Goal: Task Accomplishment & Management: Manage account settings

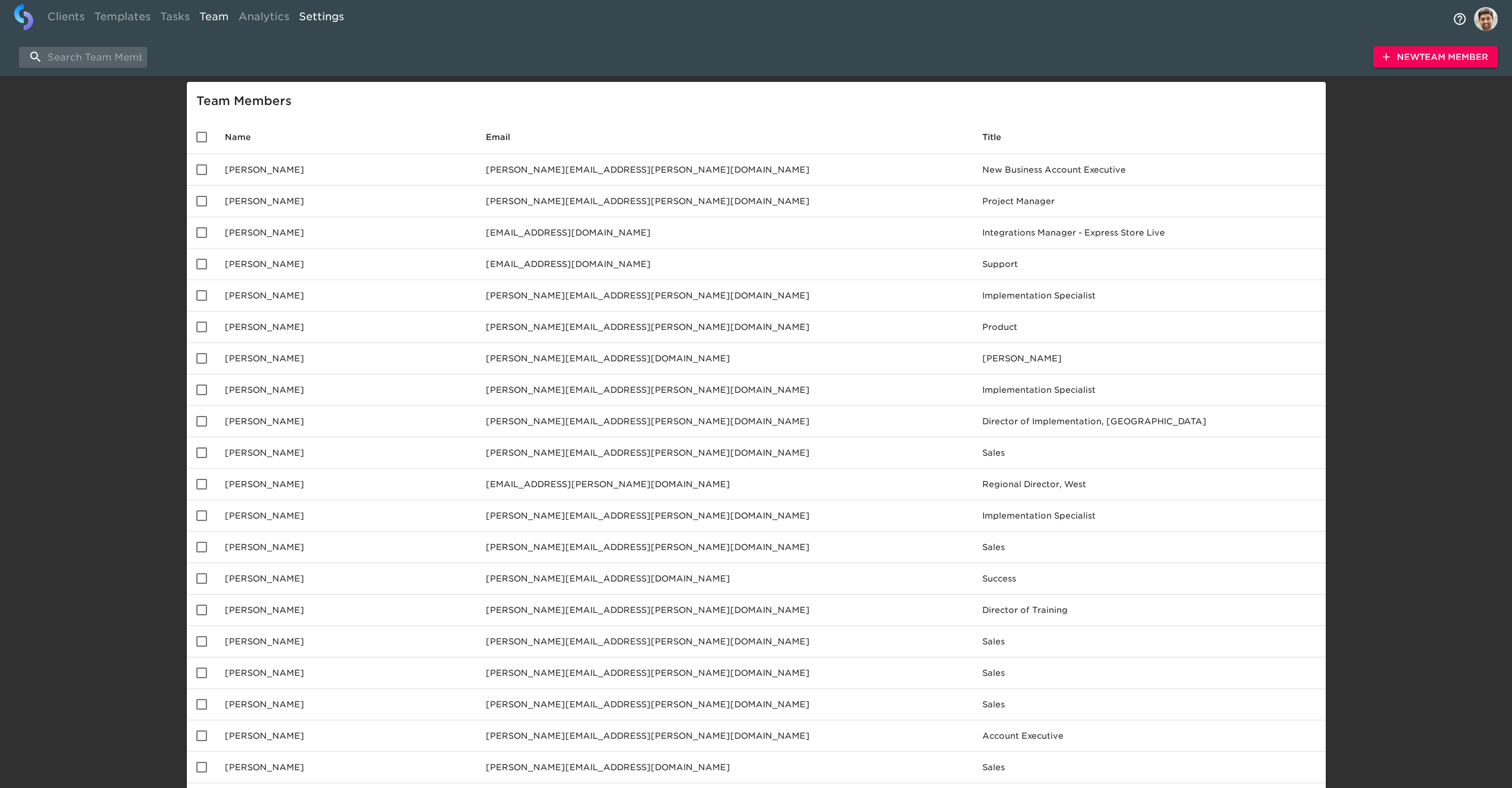
click at [304, 20] on link "Settings" at bounding box center [321, 18] width 55 height 29
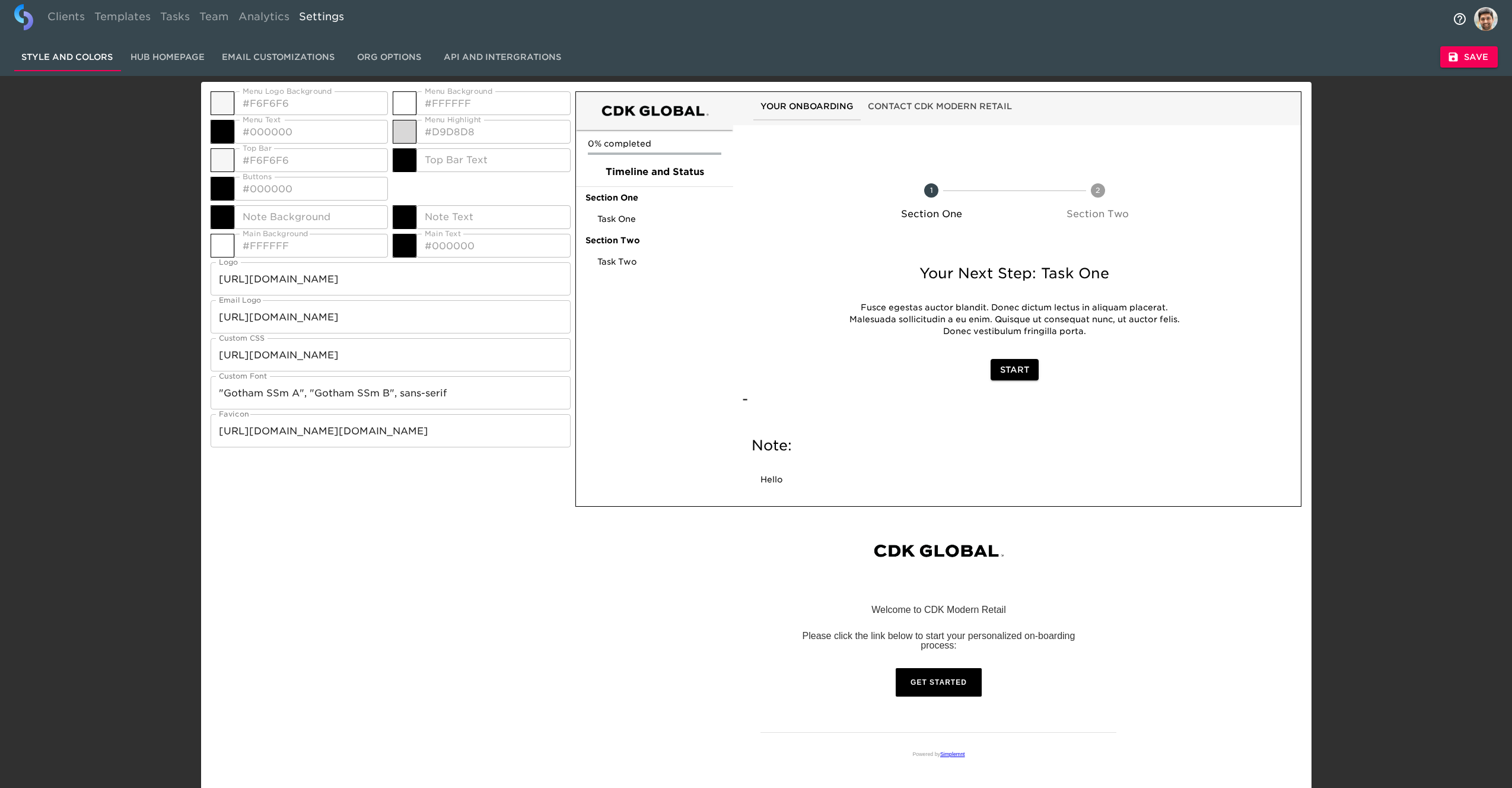
click at [330, 276] on input "[URL][DOMAIN_NAME]" at bounding box center [391, 278] width 361 height 33
click at [259, 53] on span "Email Customizations" at bounding box center [278, 57] width 113 height 15
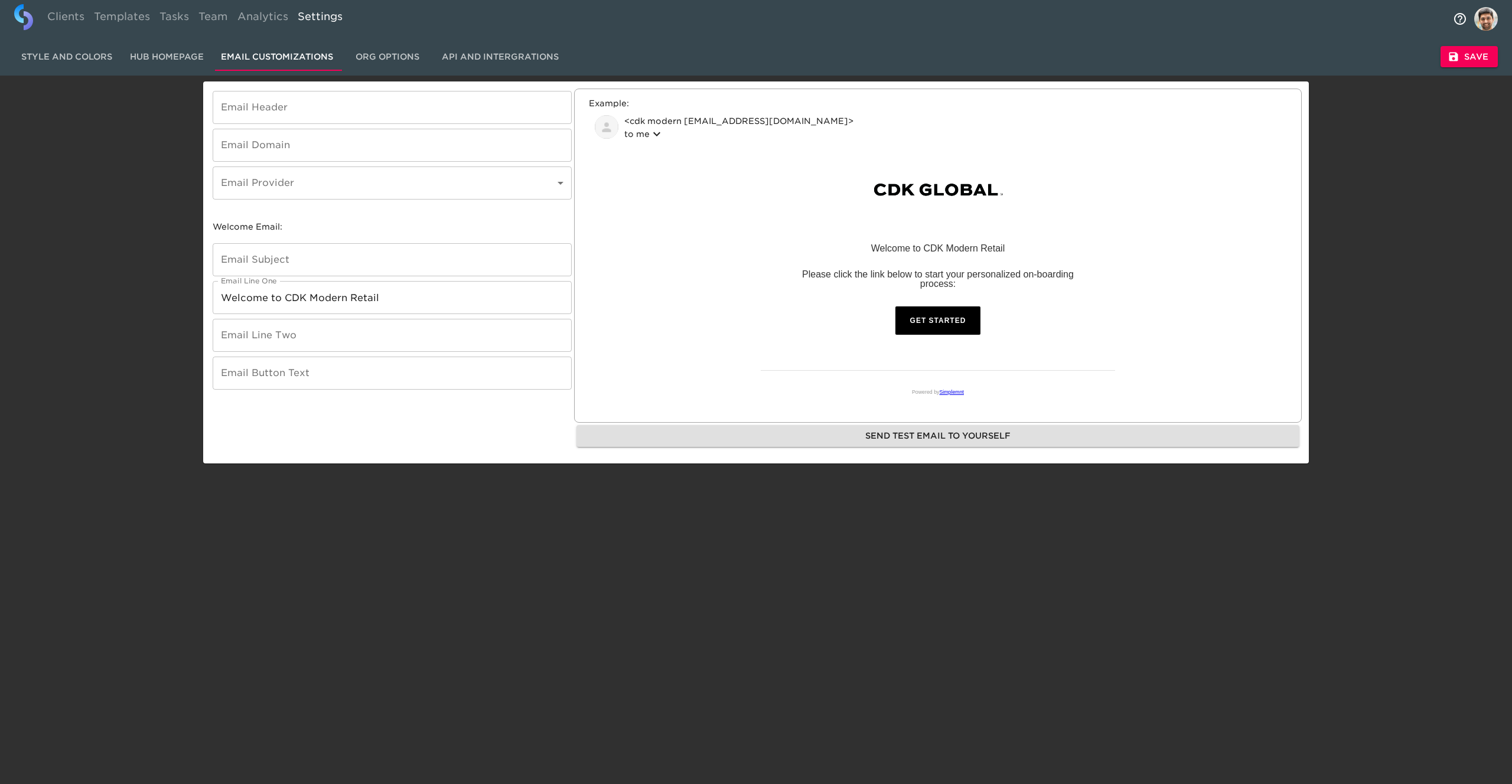
click at [477, 57] on span "API and Intergrations" at bounding box center [500, 57] width 117 height 15
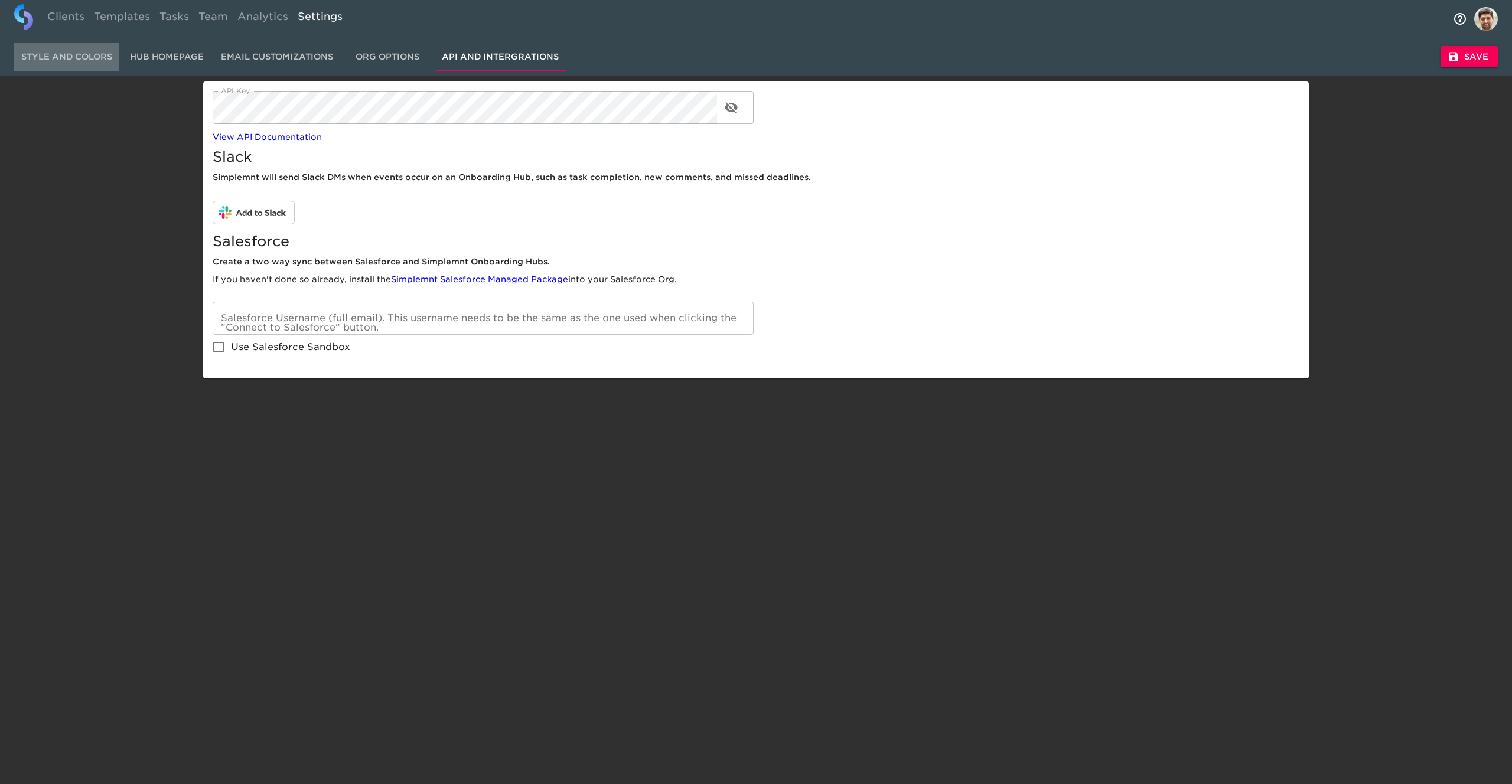
click at [95, 52] on span "Style and Colors" at bounding box center [66, 57] width 91 height 15
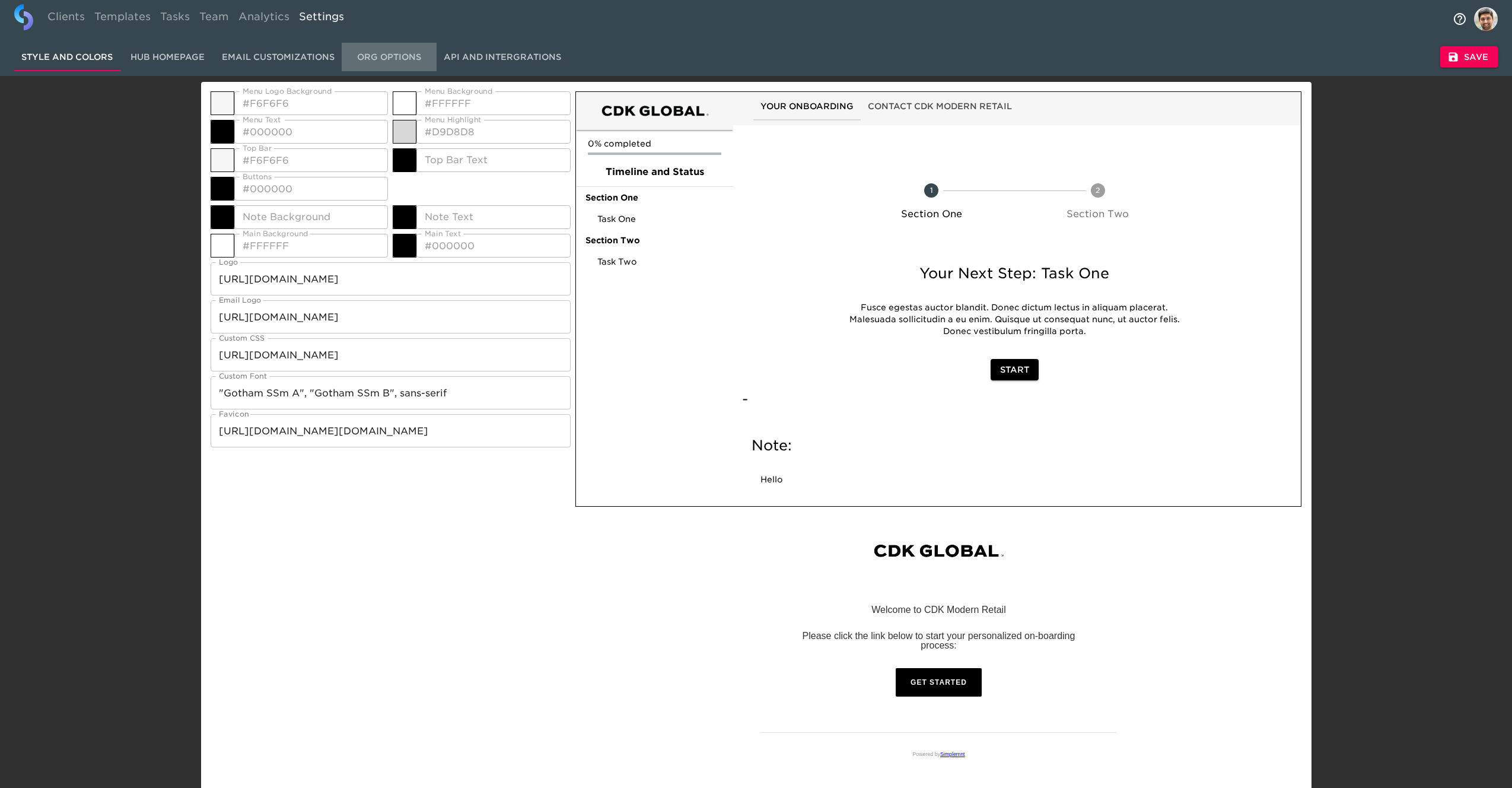
click at [374, 53] on span "Org Options" at bounding box center [389, 57] width 81 height 15
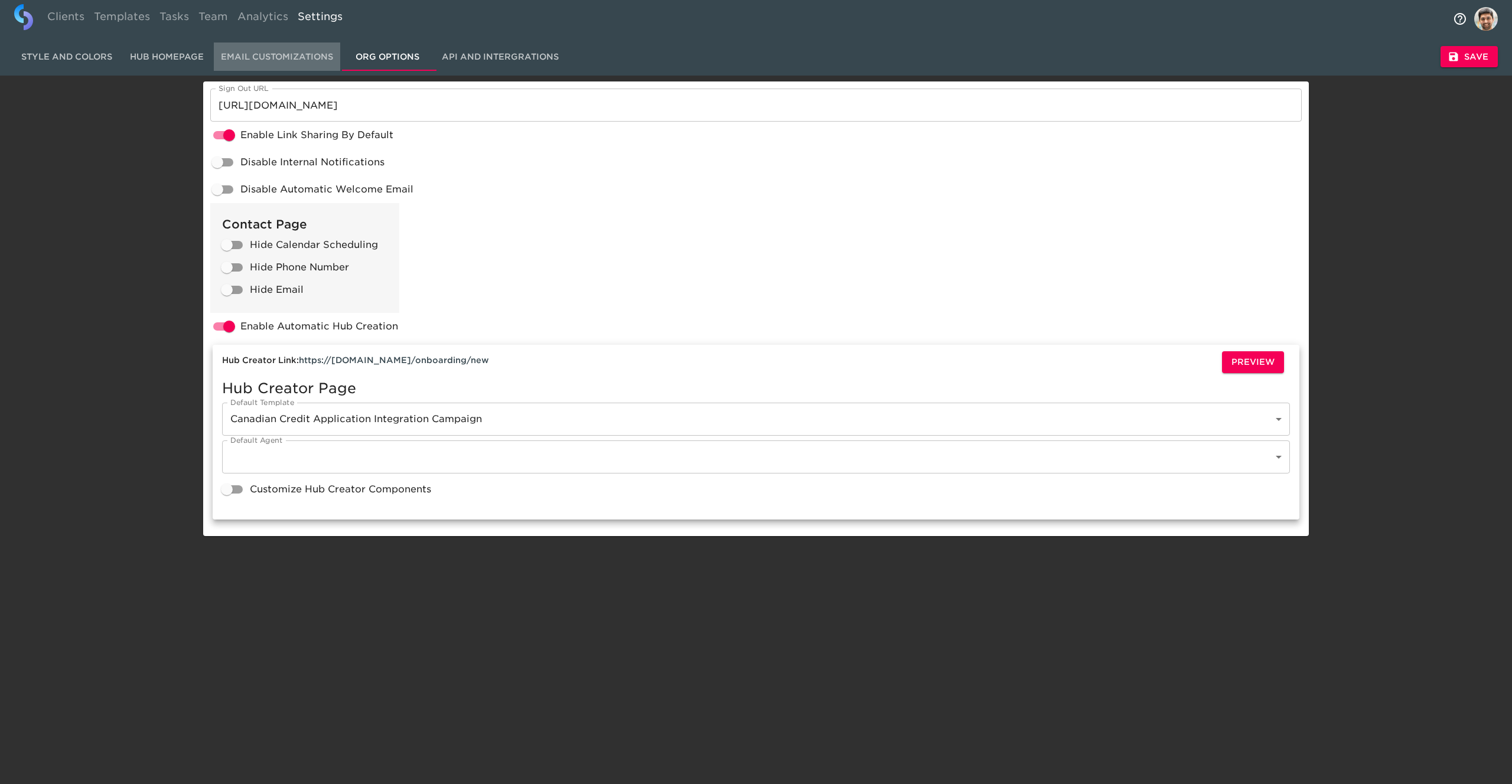
click at [284, 55] on span "Email Customizations" at bounding box center [277, 57] width 112 height 15
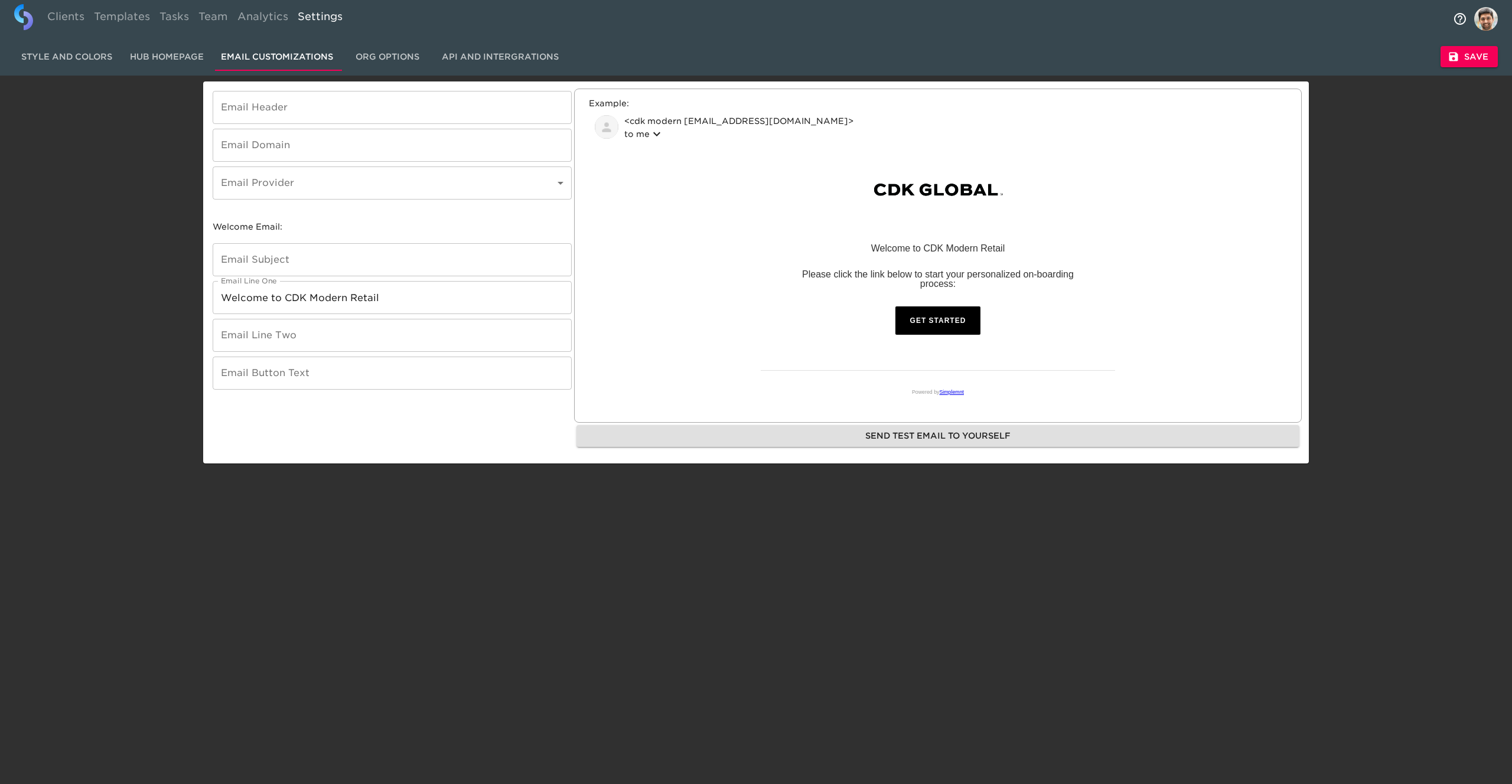
click at [159, 55] on span "Hub Homepage" at bounding box center [166, 57] width 80 height 15
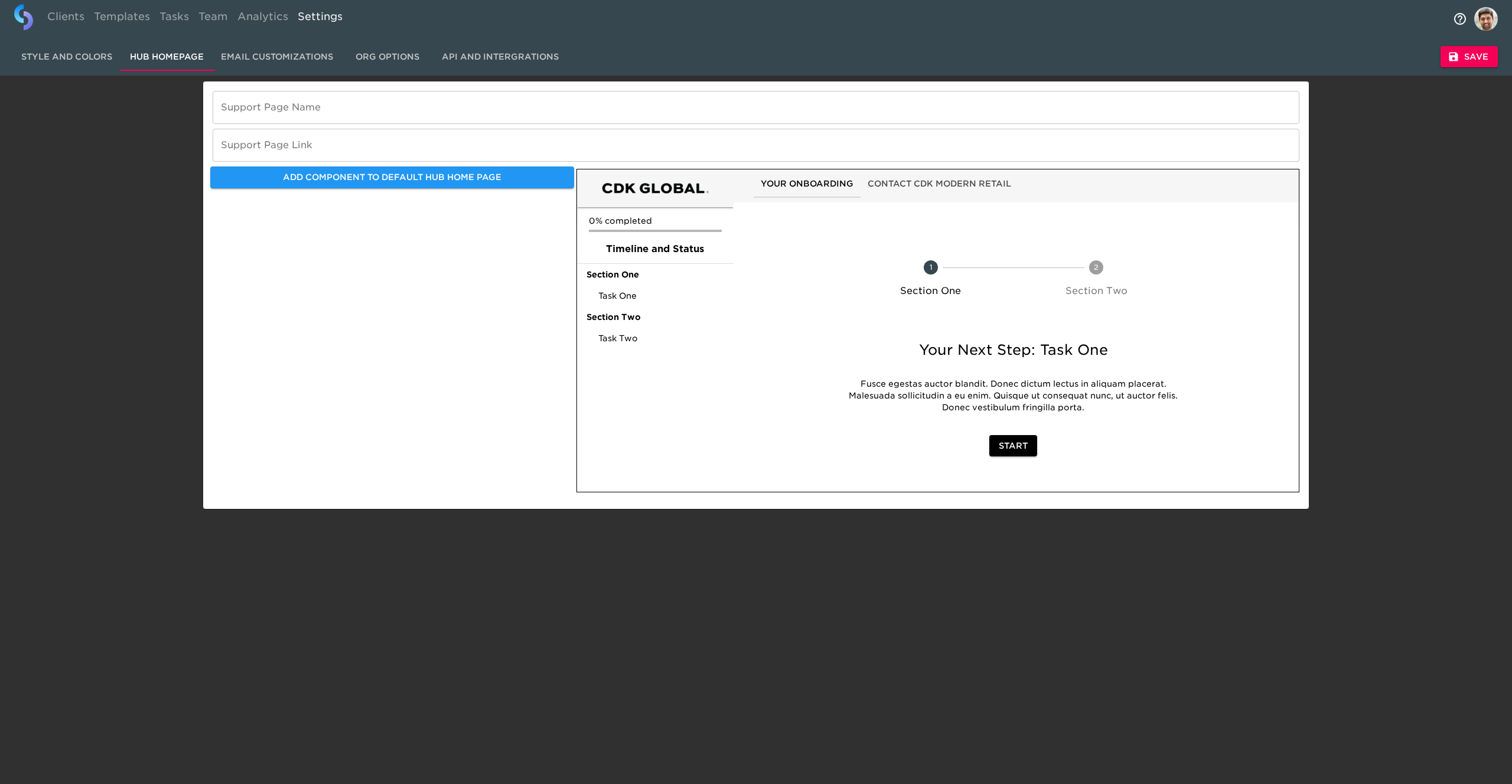
click at [251, 59] on span "Email Customizations" at bounding box center [277, 57] width 112 height 15
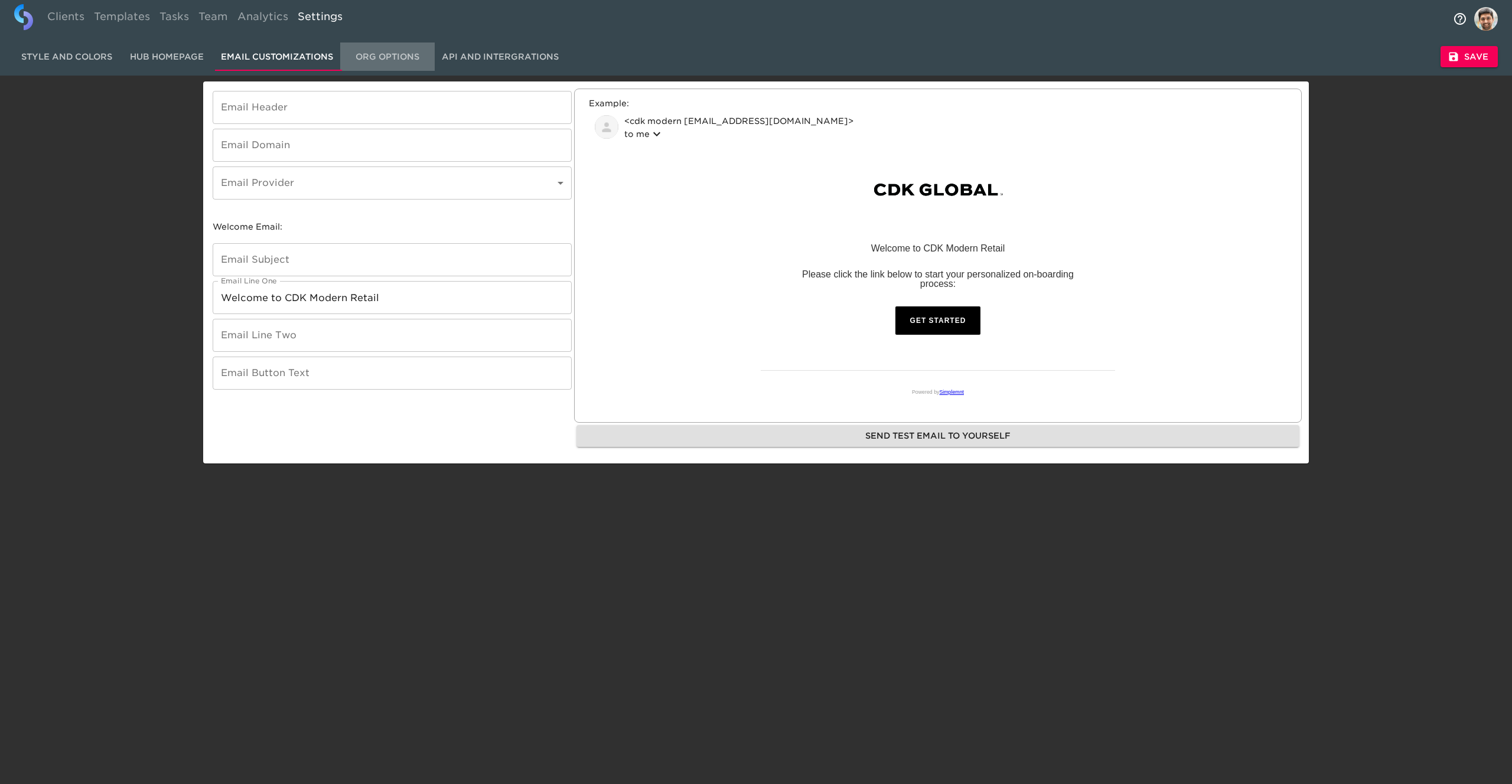
click at [400, 62] on span "Org Options" at bounding box center [387, 57] width 80 height 15
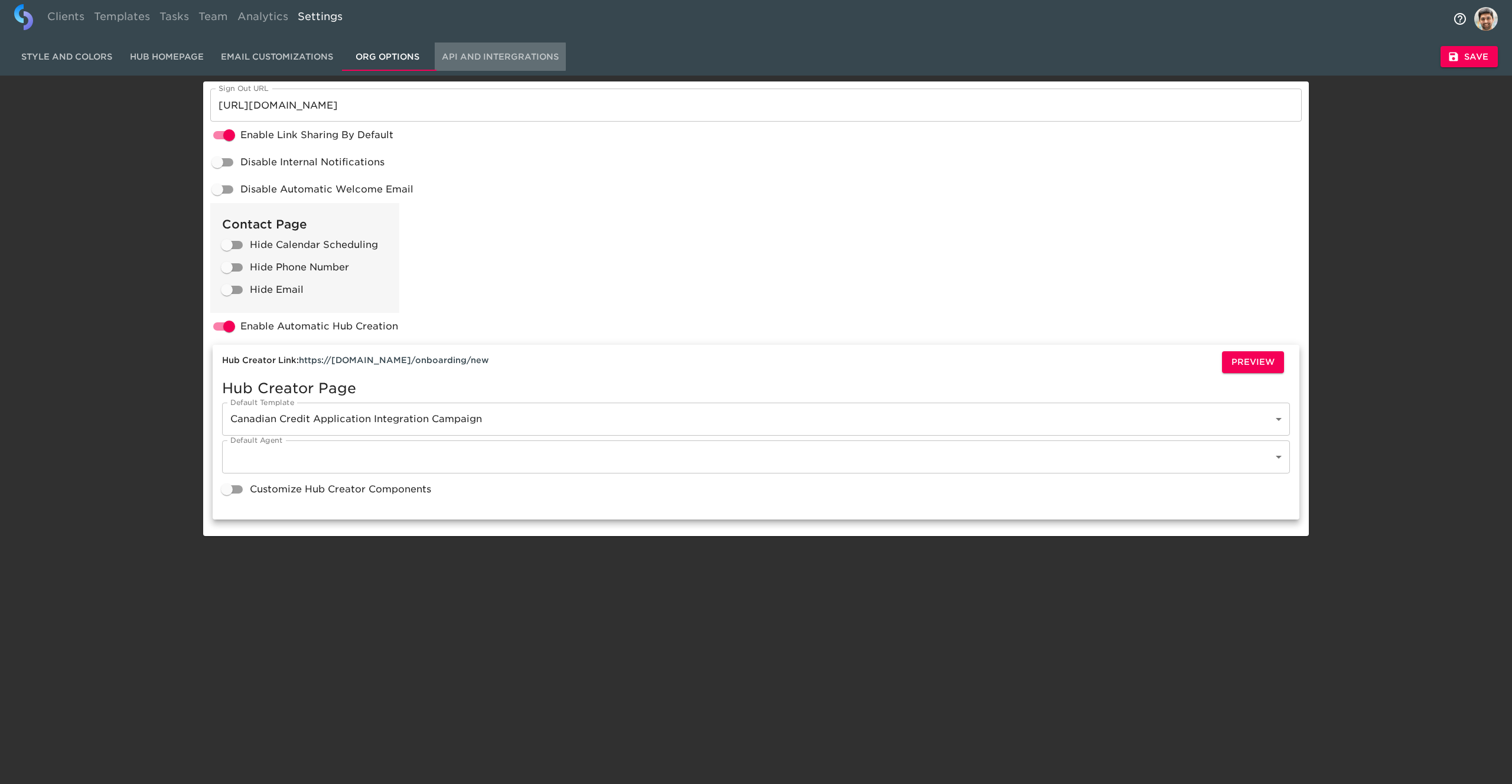
click at [497, 57] on span "API and Intergrations" at bounding box center [500, 57] width 117 height 15
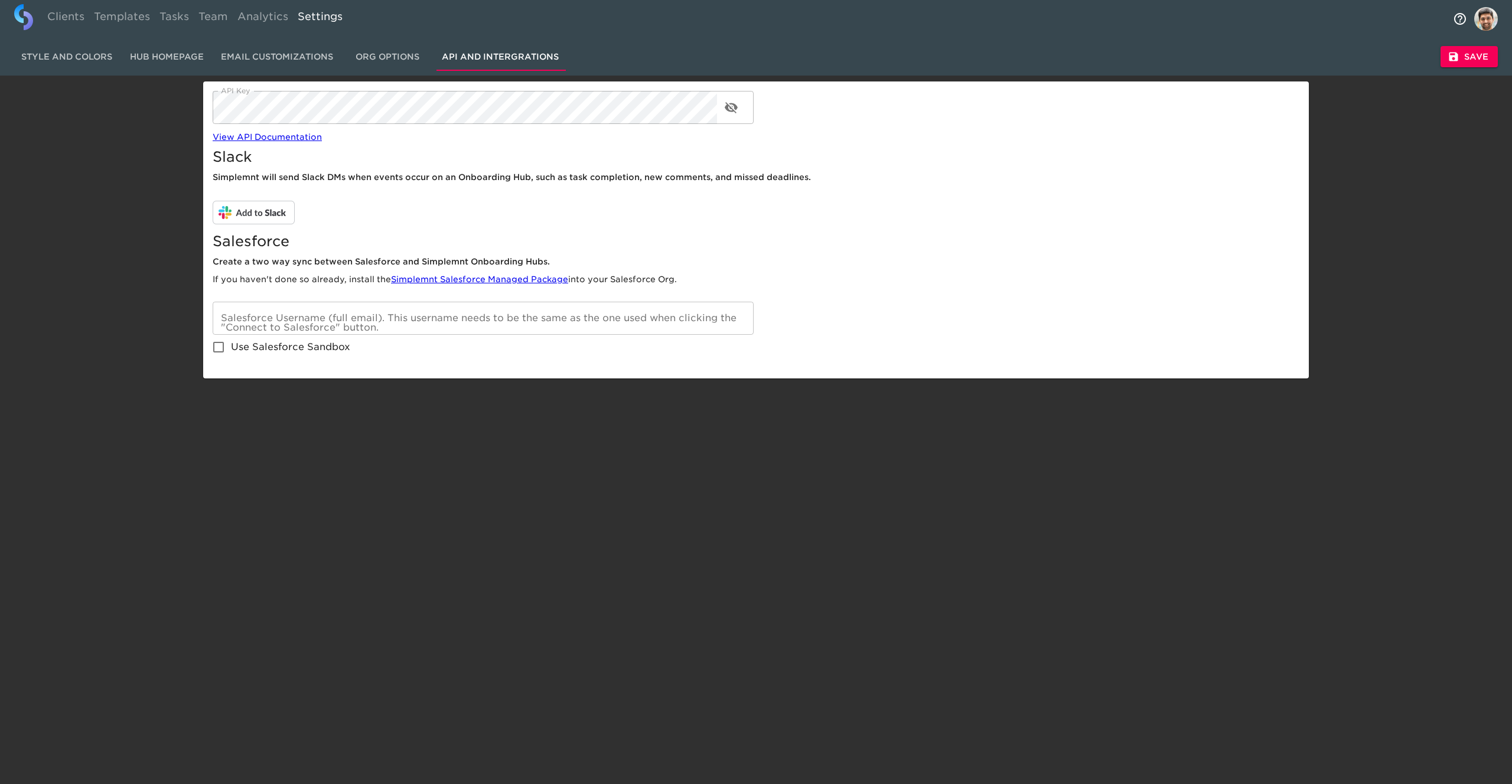
click at [268, 59] on span "Email Customizations" at bounding box center [277, 57] width 112 height 15
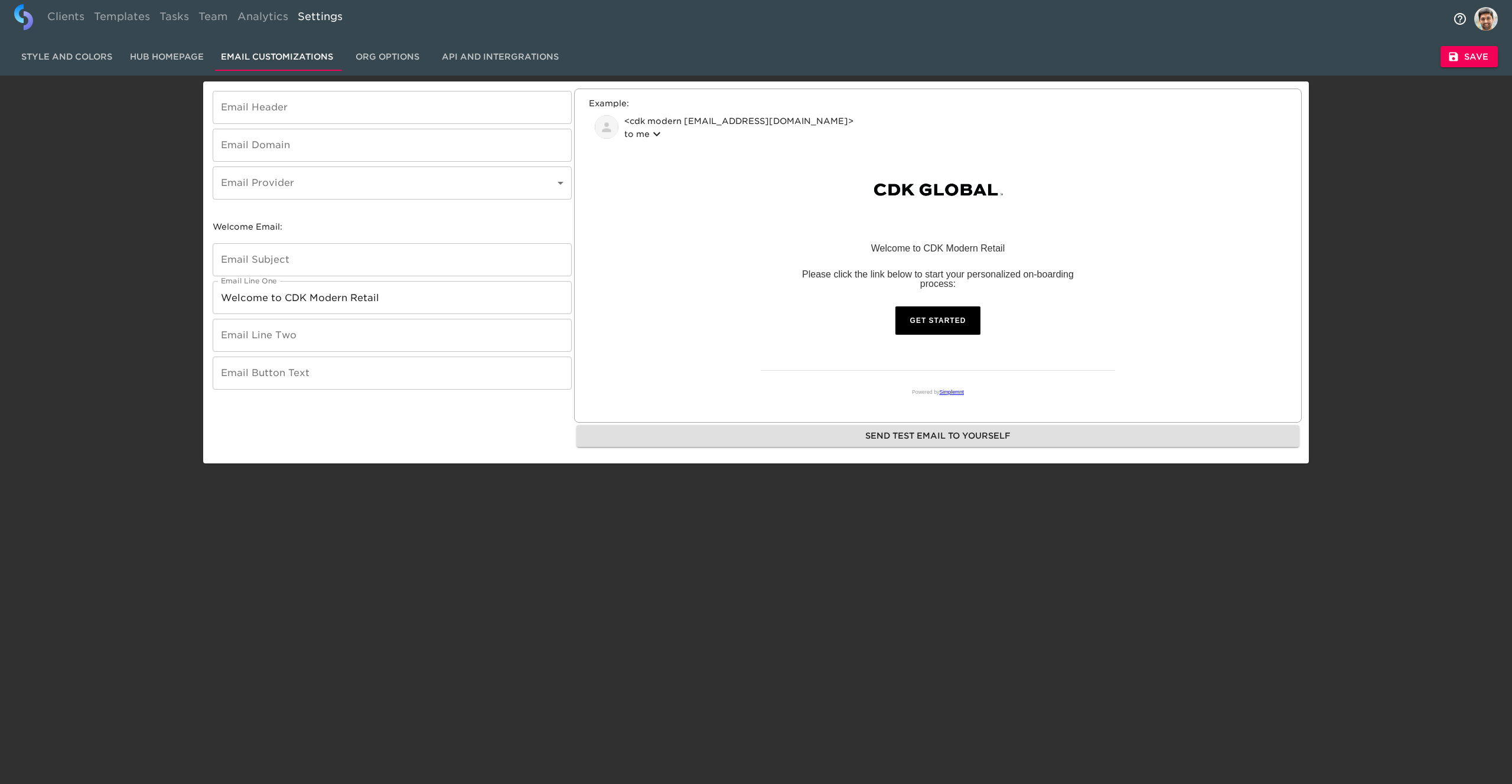
click at [164, 58] on span "Hub Homepage" at bounding box center [166, 57] width 80 height 15
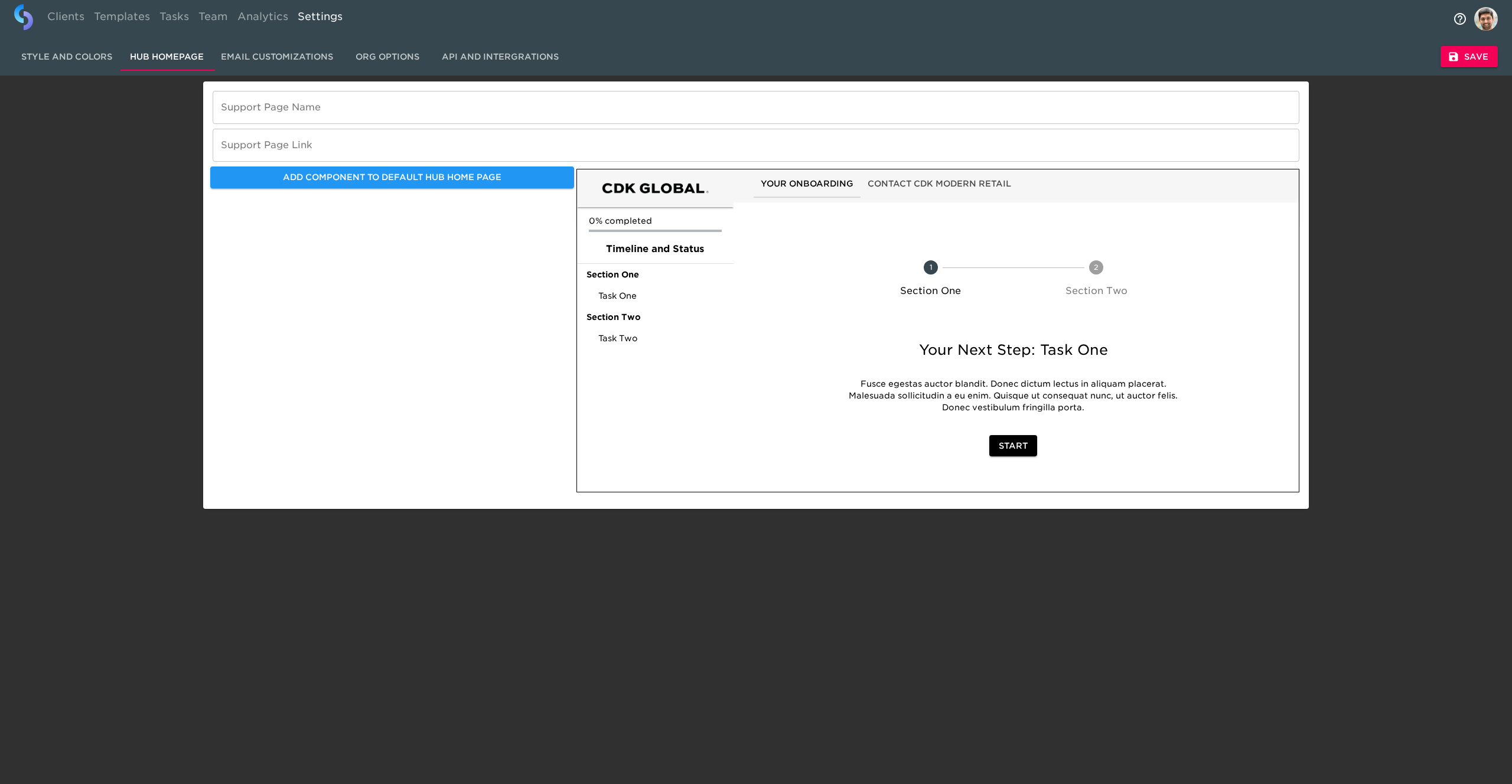
click at [66, 52] on span "Style and Colors" at bounding box center [66, 57] width 91 height 15
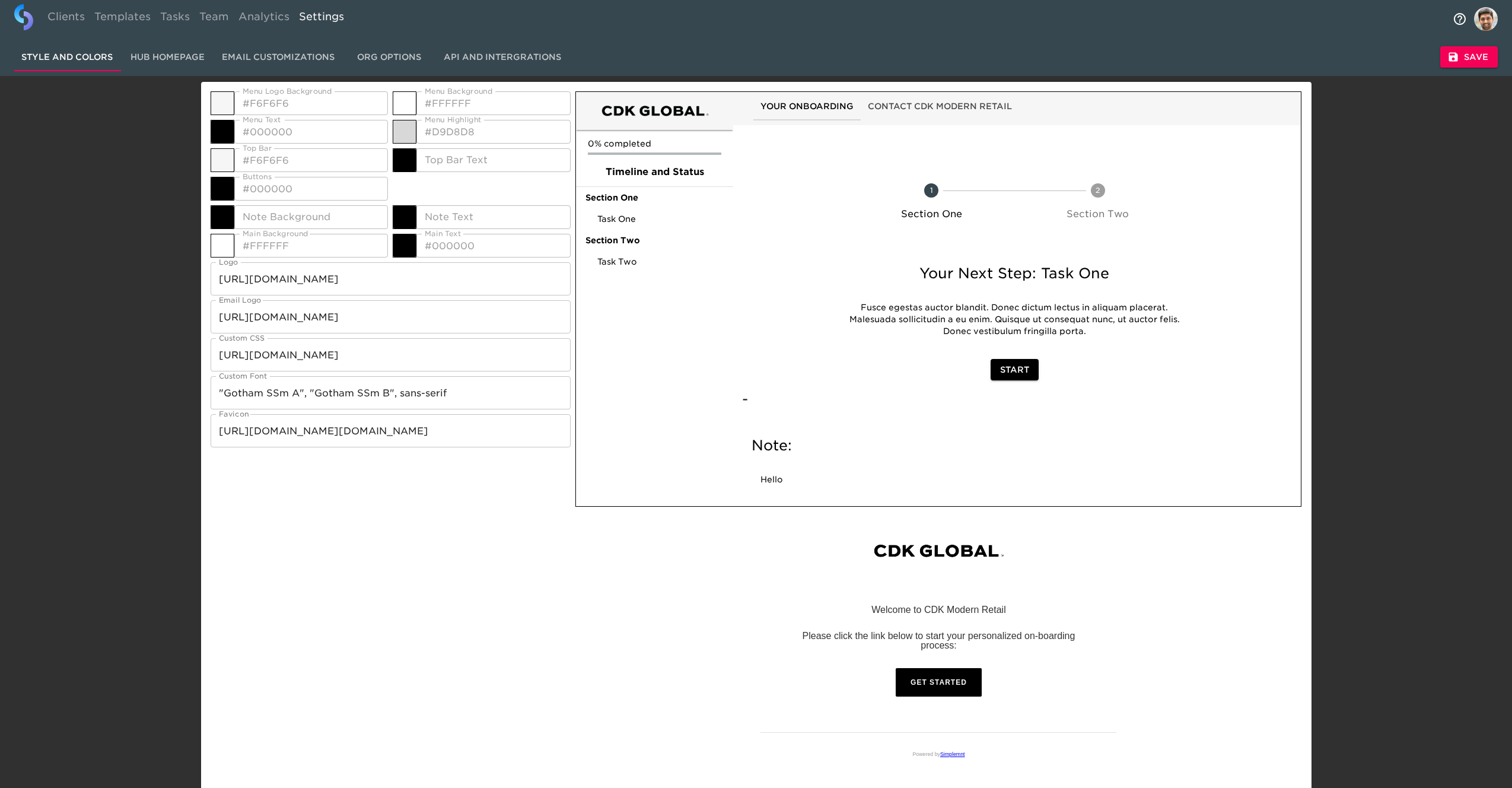
click at [277, 61] on span "Email Customizations" at bounding box center [278, 57] width 113 height 15
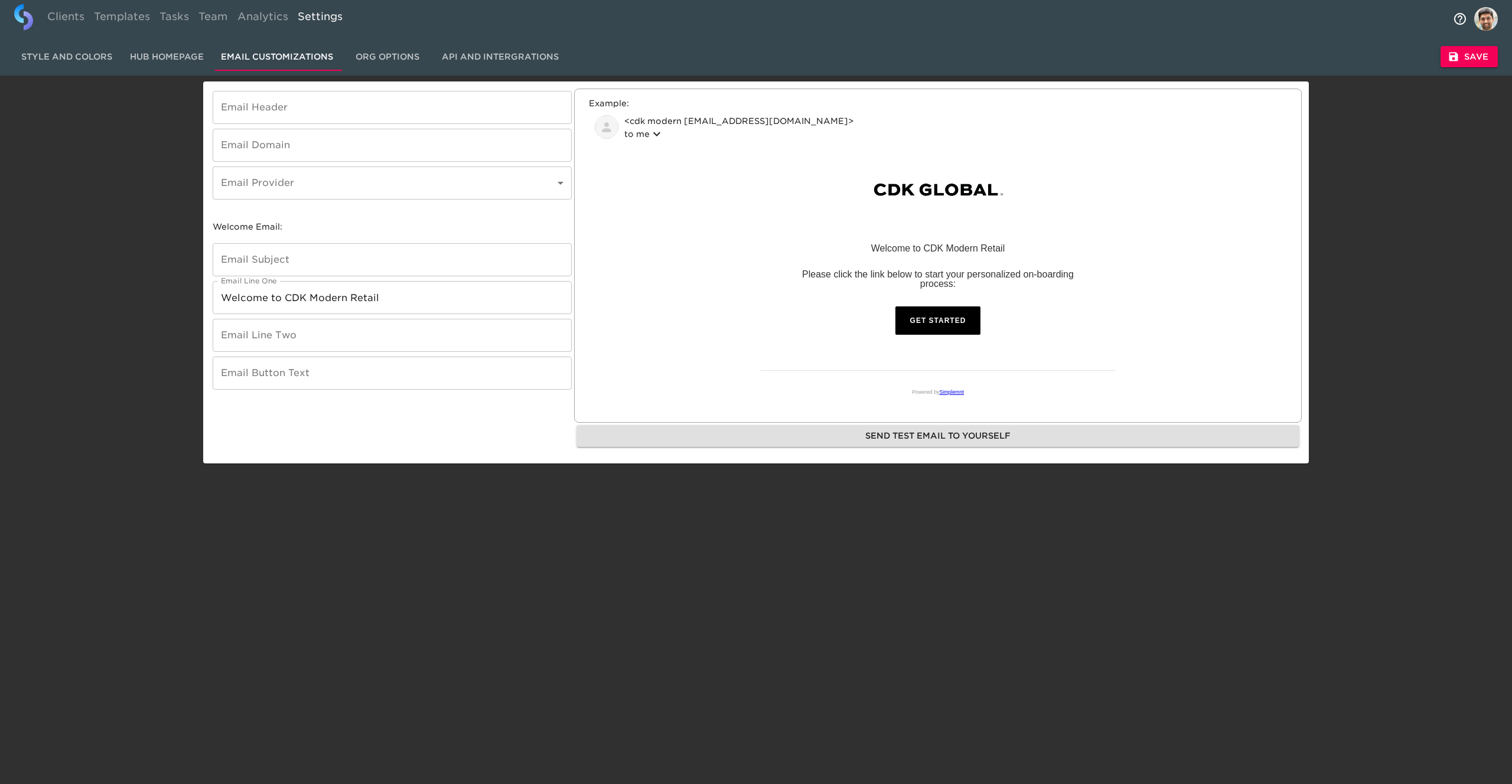
click at [170, 50] on span "Hub Homepage" at bounding box center [166, 57] width 80 height 15
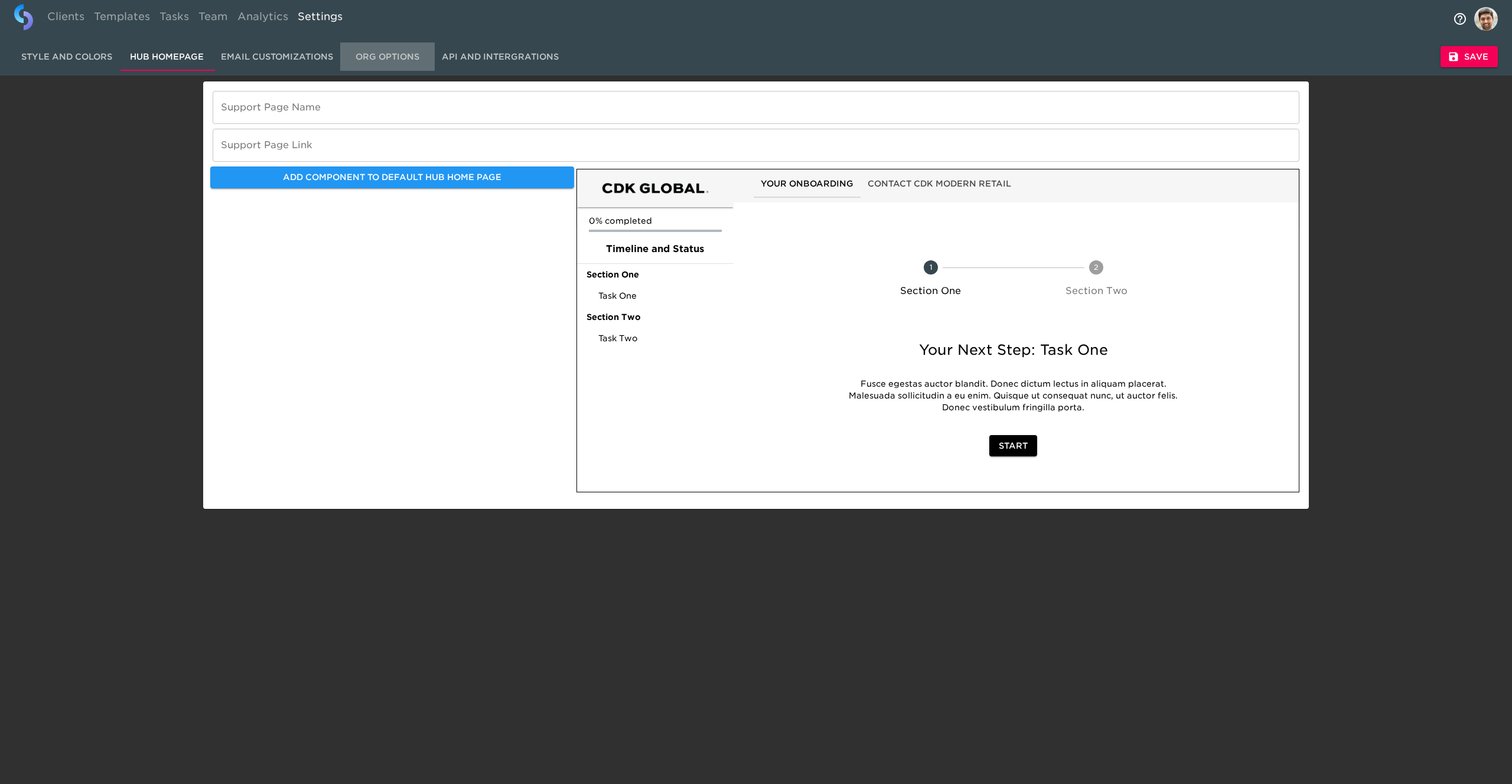
click at [386, 57] on span "Org Options" at bounding box center [387, 57] width 80 height 15
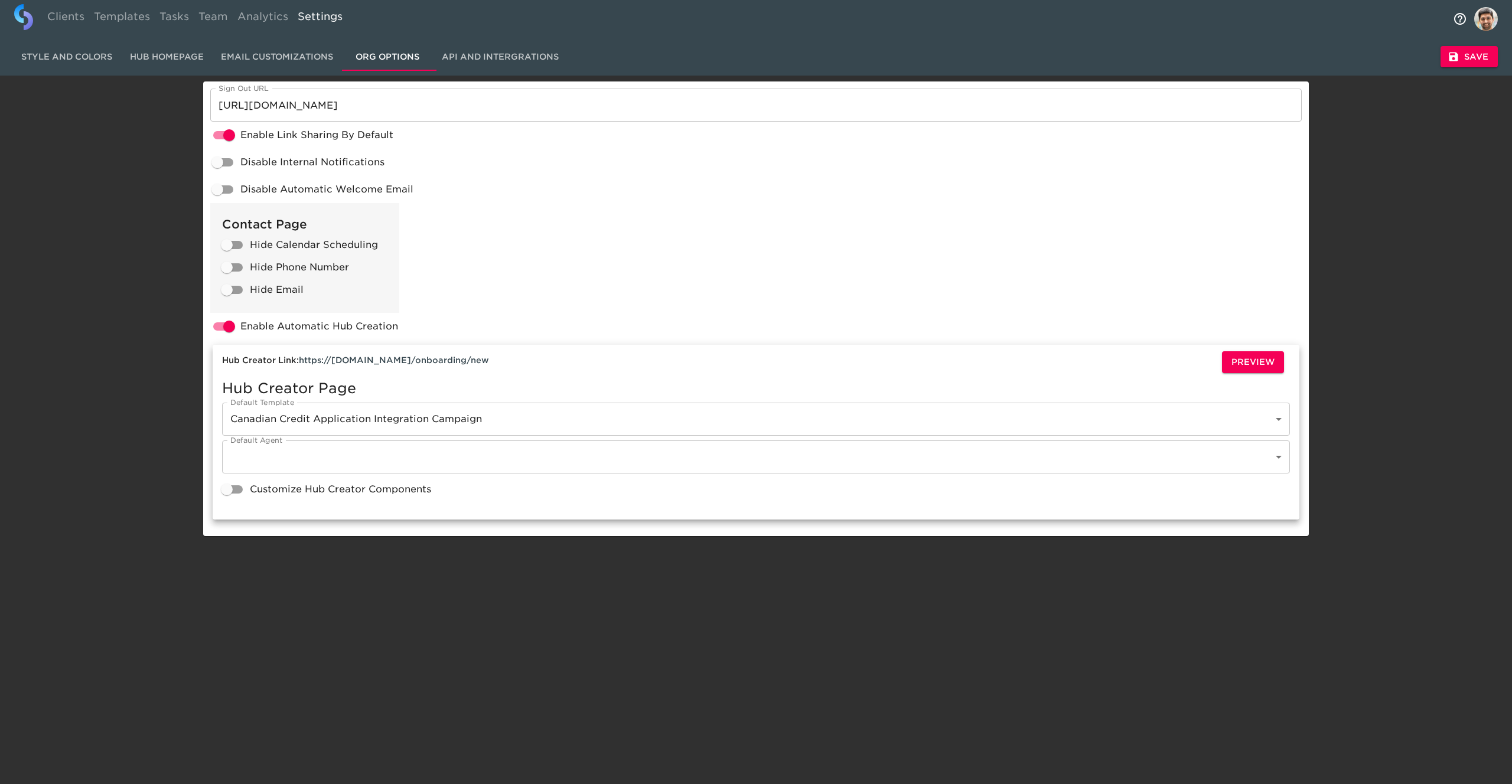
click at [503, 62] on span "API and Intergrations" at bounding box center [500, 57] width 117 height 15
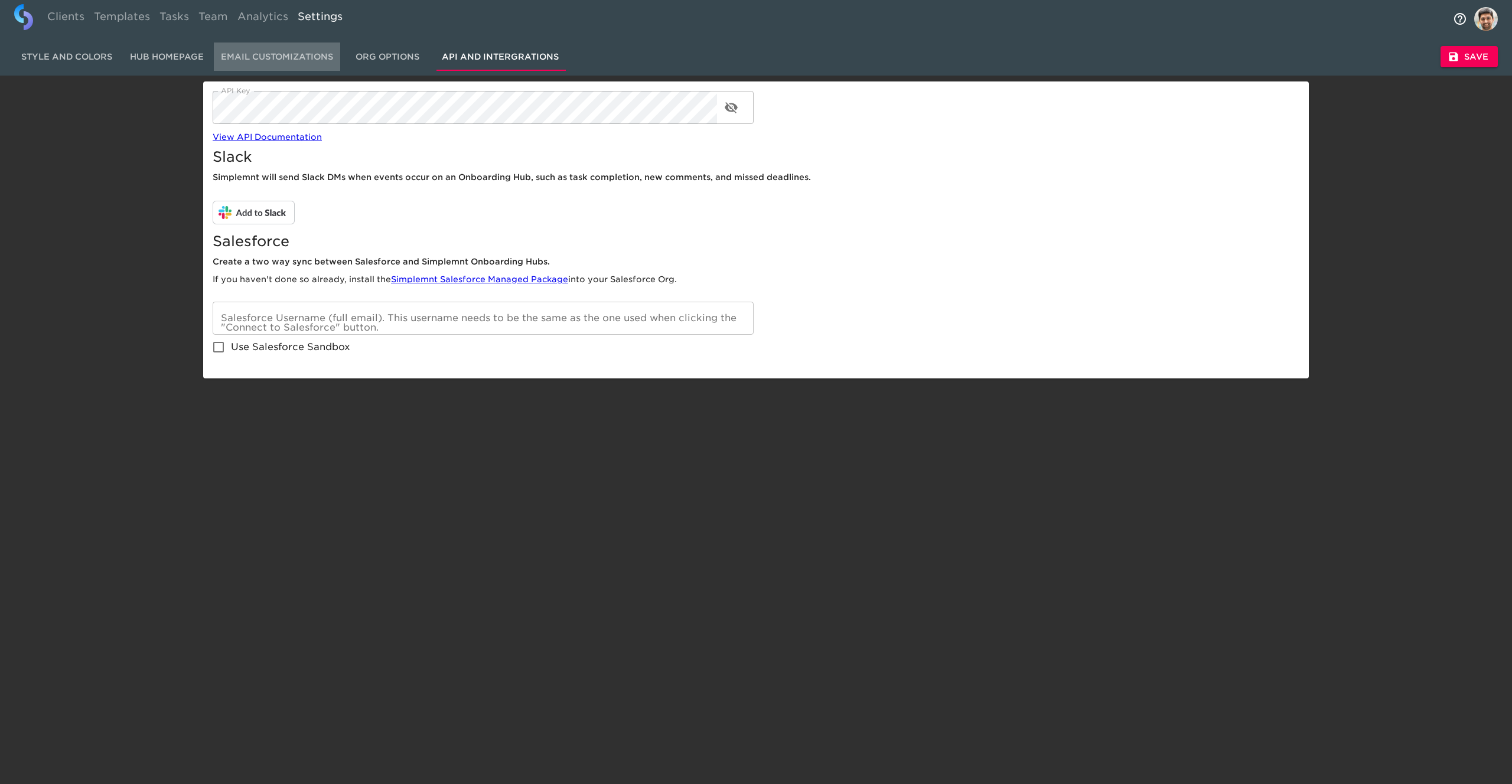
click at [277, 59] on span "Email Customizations" at bounding box center [277, 57] width 112 height 15
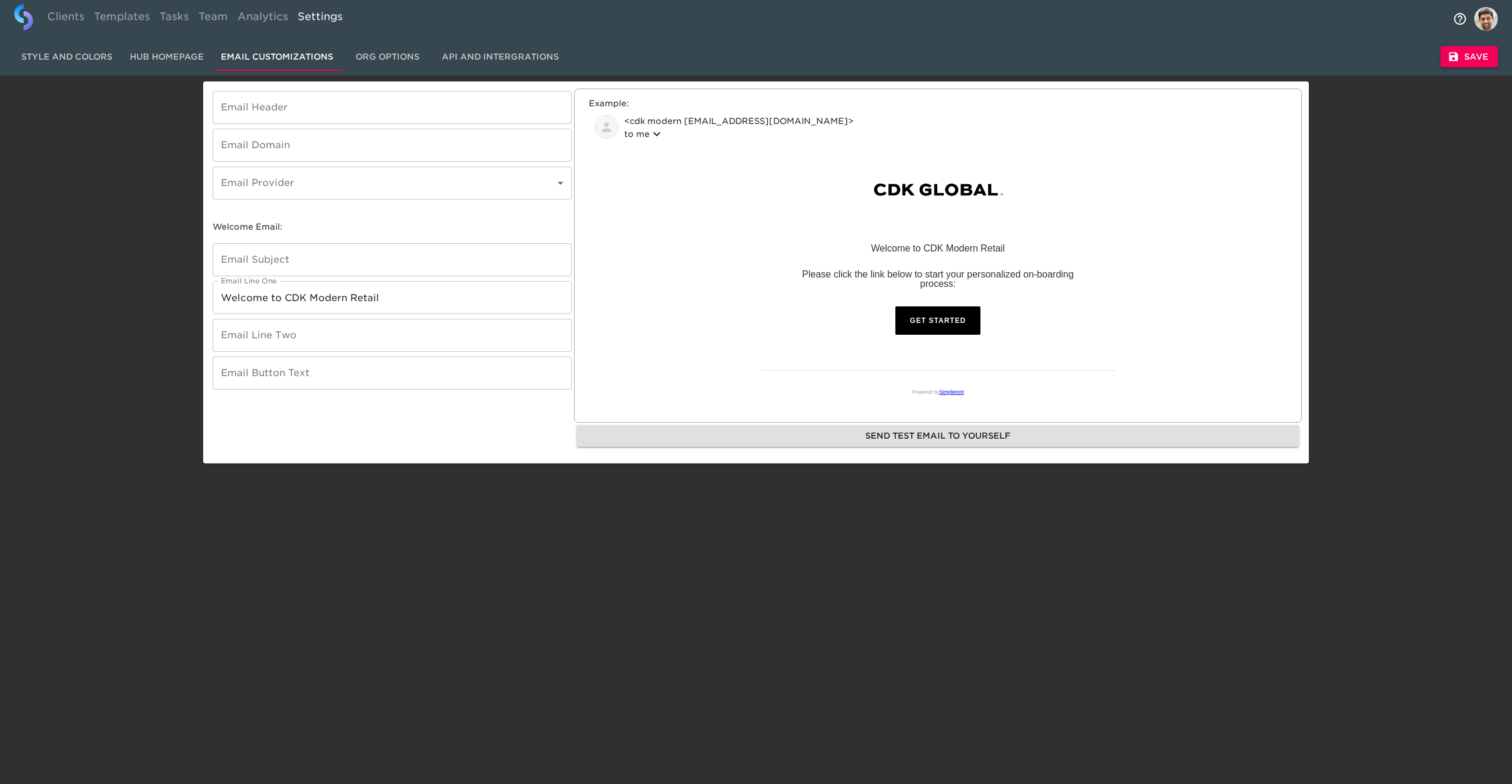
click at [304, 183] on body "Clients Templates Tasks Team Analytics Settings Style and Colors Hub Homepage E…" at bounding box center [756, 232] width 1512 height 463
click at [146, 178] on div at bounding box center [756, 392] width 1512 height 784
